Goal: Task Accomplishment & Management: Use online tool/utility

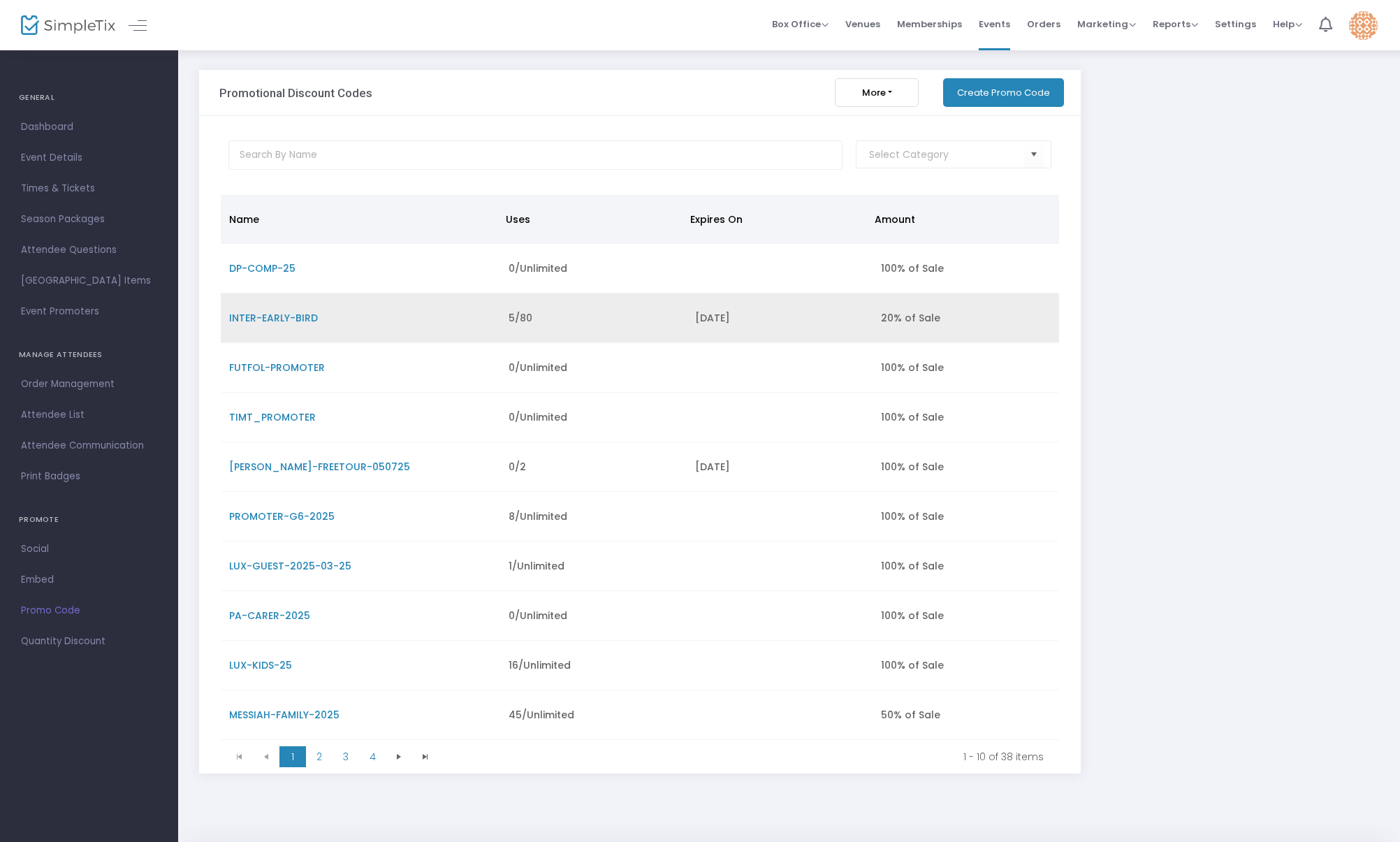
click at [287, 319] on span "INTER-EARLY-BIRD" at bounding box center [273, 318] width 89 height 14
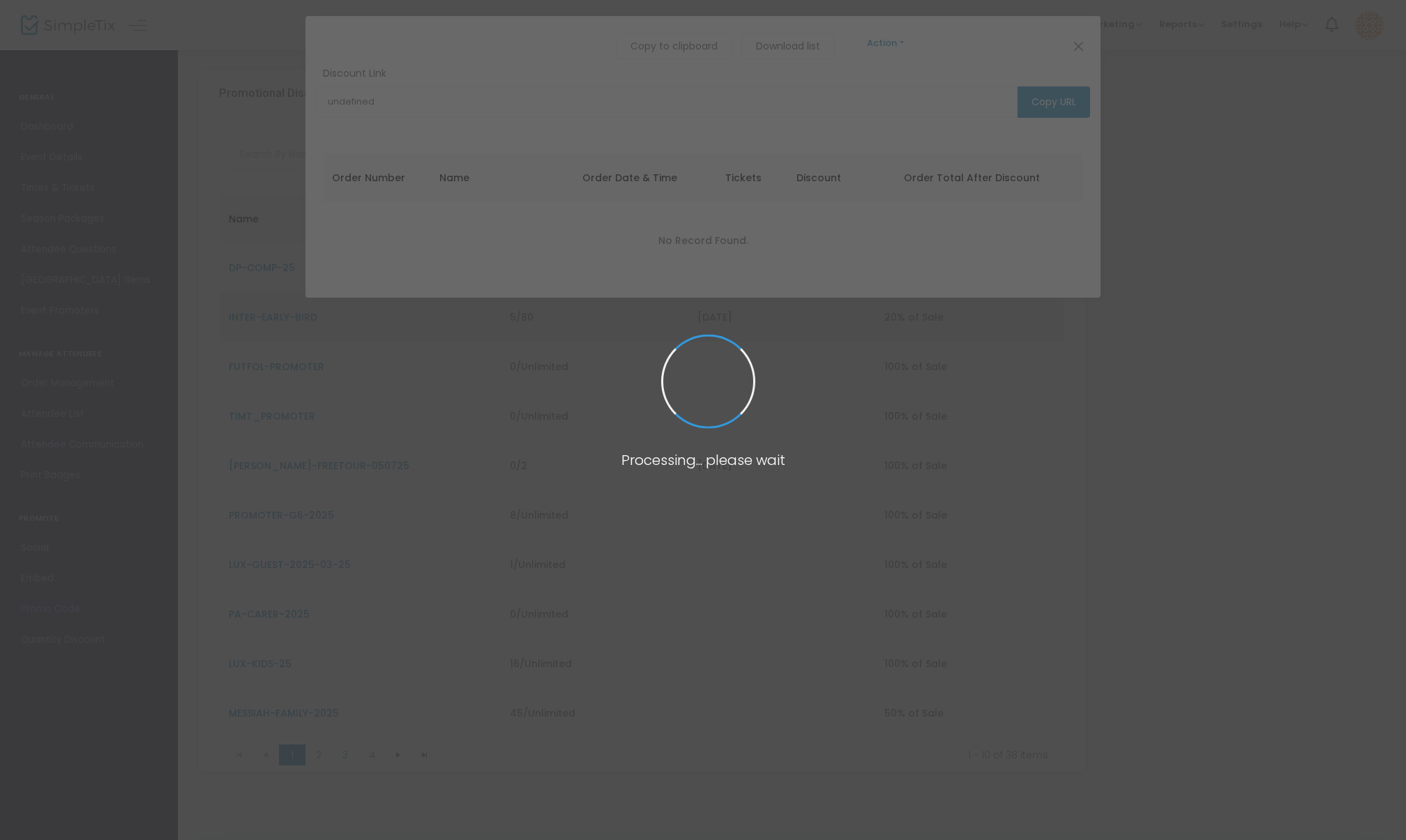
type input "[URL][DOMAIN_NAME][PERSON_NAME]"
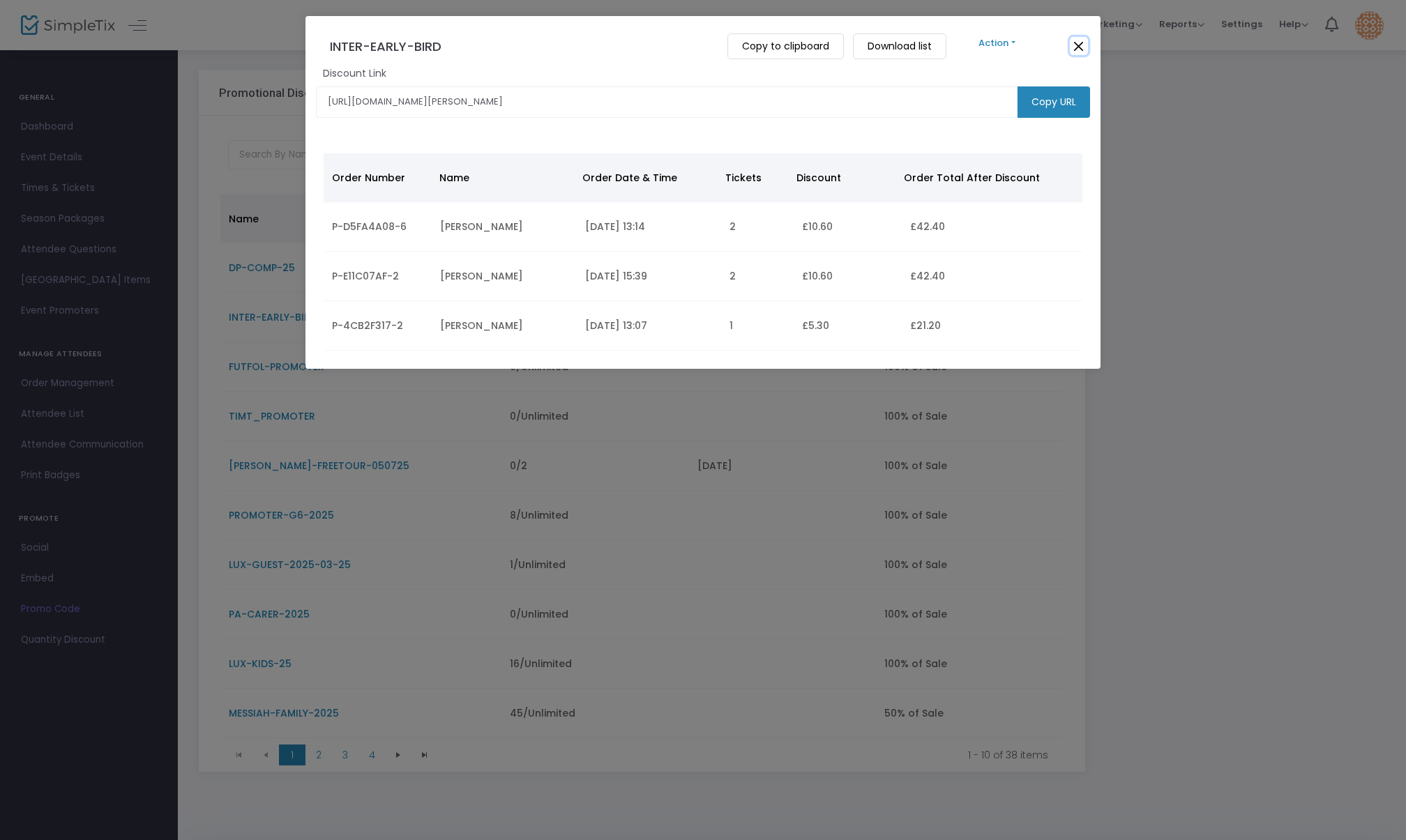
click at [1080, 46] on button "Close" at bounding box center [1078, 46] width 18 height 18
